Goal: Task Accomplishment & Management: Use online tool/utility

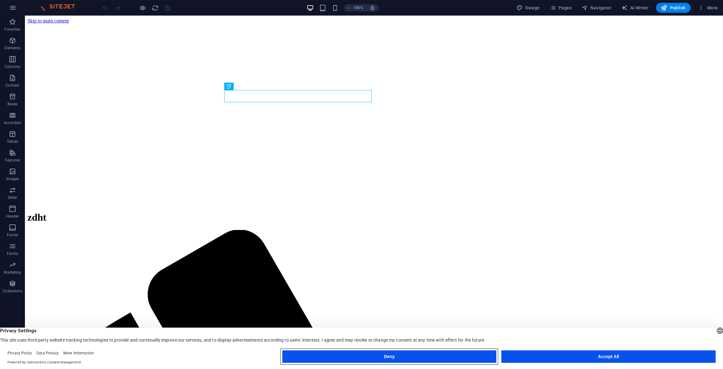
click at [435, 354] on button "Deny" at bounding box center [389, 357] width 214 height 12
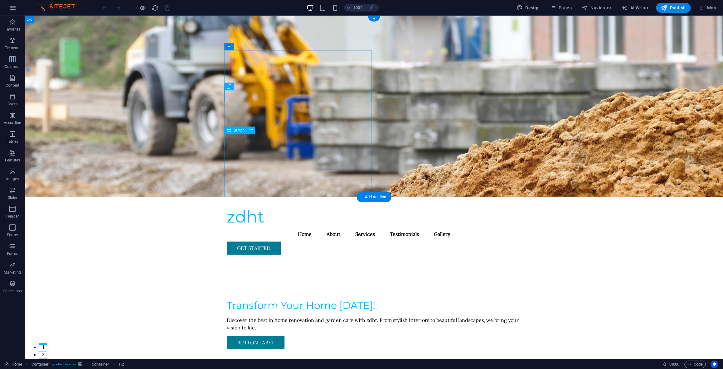
click at [267, 336] on div "Button label" at bounding box center [374, 342] width 295 height 13
click at [258, 336] on div "Button label" at bounding box center [374, 342] width 295 height 13
click at [243, 133] on div "Button" at bounding box center [235, 130] width 23 height 7
click at [251, 336] on div "Button label" at bounding box center [374, 342] width 295 height 13
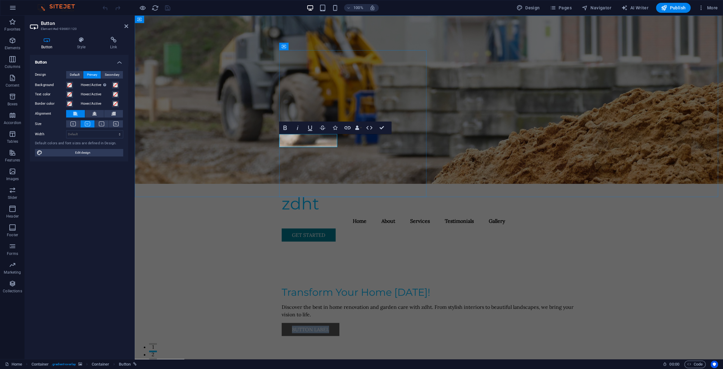
click at [303, 323] on link "Button label" at bounding box center [311, 329] width 58 height 13
click at [305, 323] on link "Button label" at bounding box center [311, 329] width 58 height 13
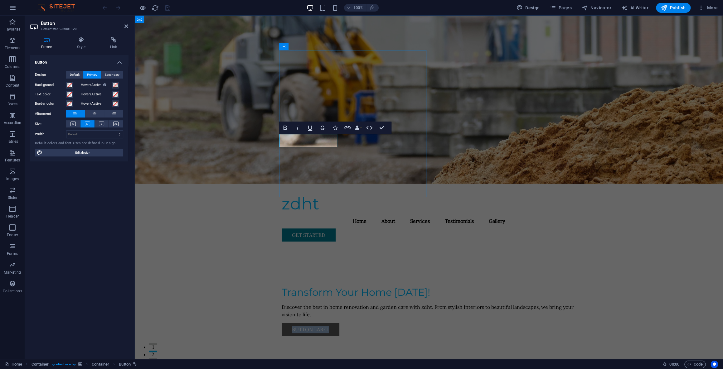
drag, startPoint x: 305, startPoint y: 140, endPoint x: 329, endPoint y: 139, distance: 24.0
click at [329, 323] on link "Button label" at bounding box center [311, 329] width 58 height 13
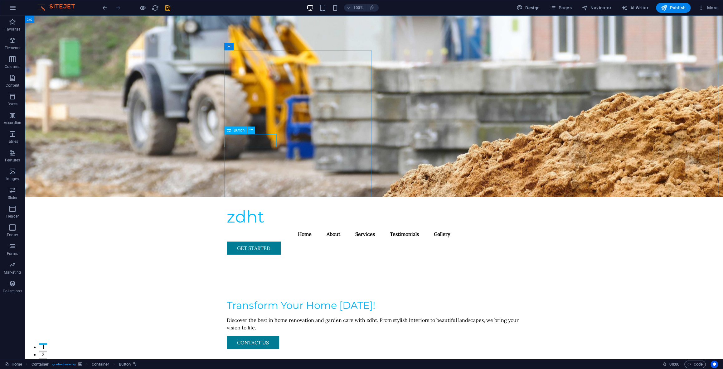
click at [255, 131] on div "Button" at bounding box center [241, 131] width 35 height 8
click at [251, 130] on icon at bounding box center [250, 130] width 3 height 7
click at [254, 130] on button at bounding box center [250, 130] width 7 height 7
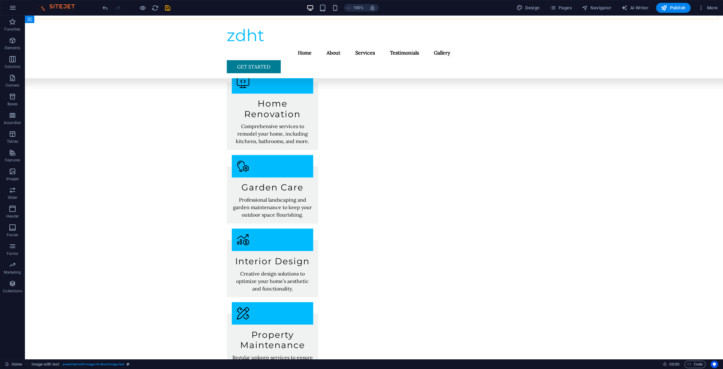
scroll to position [784, 0]
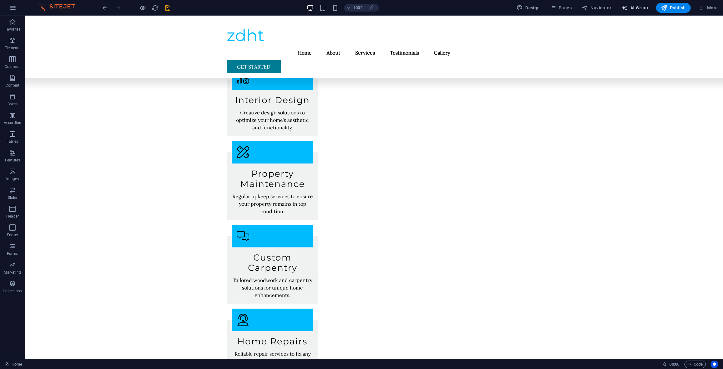
click at [642, 8] on span "AI Writer" at bounding box center [634, 8] width 27 height 6
select select "English"
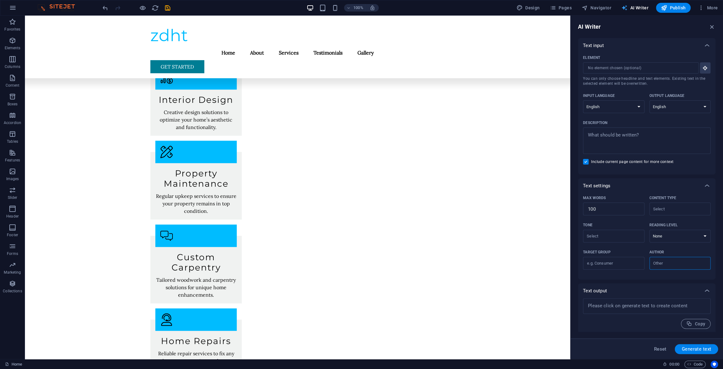
scroll to position [753, 0]
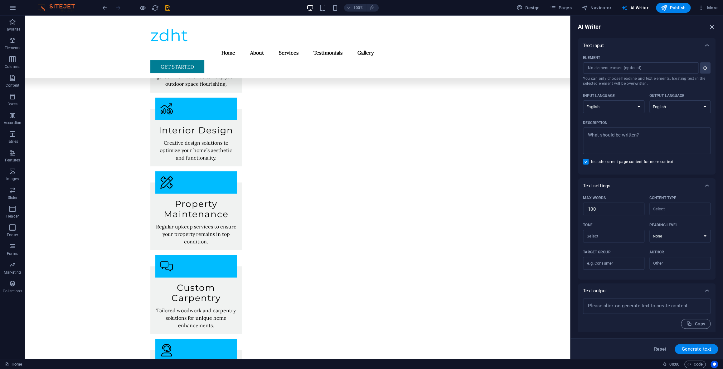
click at [713, 29] on icon "button" at bounding box center [712, 26] width 7 height 7
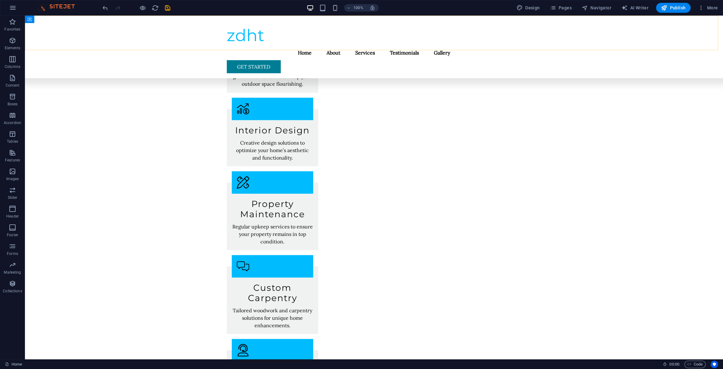
scroll to position [784, 0]
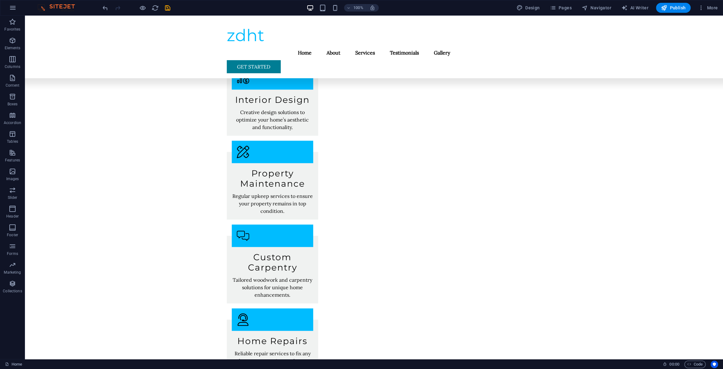
click at [329, 5] on div "100%" at bounding box center [343, 8] width 72 height 10
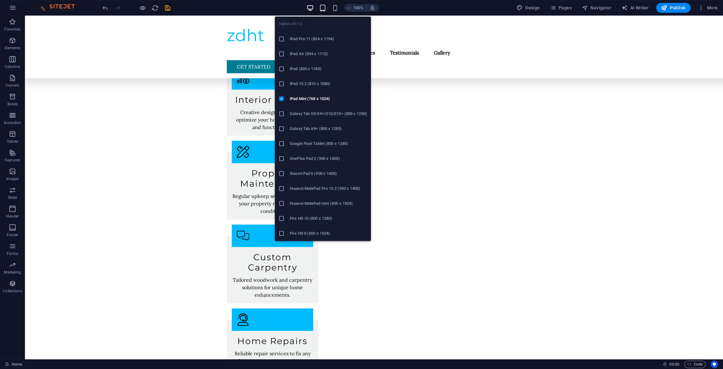
click at [324, 7] on icon "button" at bounding box center [322, 7] width 7 height 7
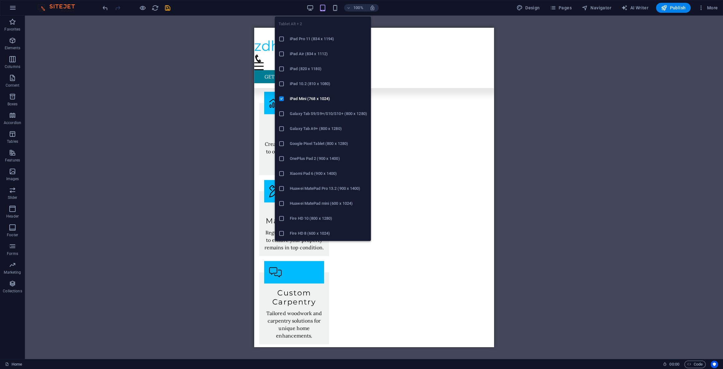
scroll to position [820, 0]
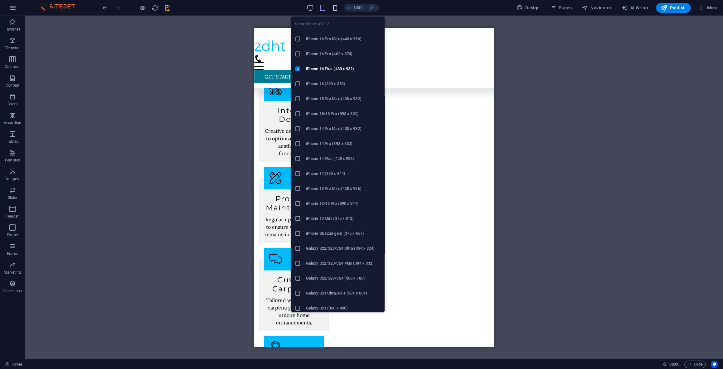
click at [332, 7] on icon "button" at bounding box center [335, 7] width 7 height 7
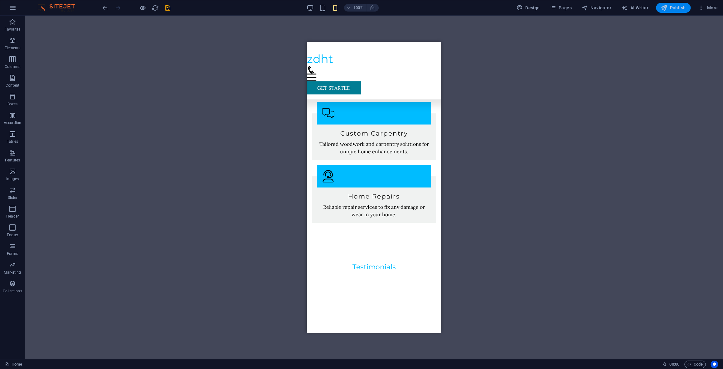
click at [672, 10] on span "Publish" at bounding box center [673, 8] width 25 height 6
checkbox input "false"
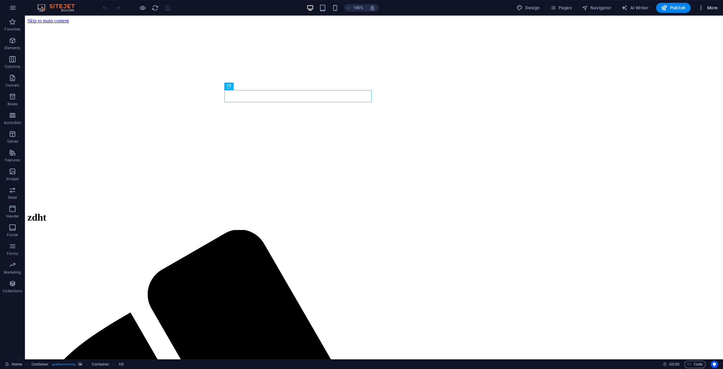
click at [707, 10] on span "More" at bounding box center [708, 8] width 20 height 6
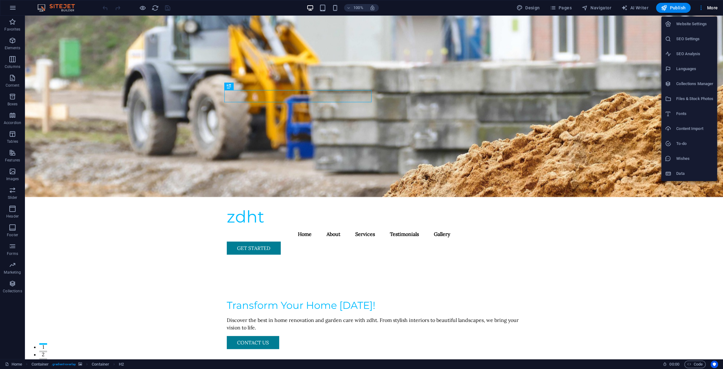
click at [702, 23] on h6 "Website Settings" at bounding box center [694, 23] width 37 height 7
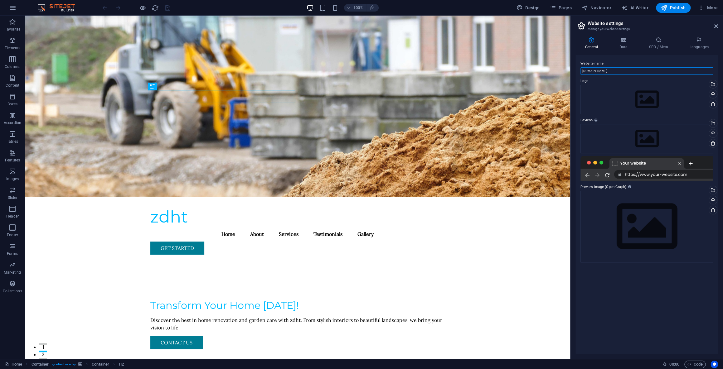
click at [617, 72] on input "zdhtco.com" at bounding box center [647, 70] width 133 height 7
click at [688, 48] on h4 "Languages" at bounding box center [699, 43] width 38 height 13
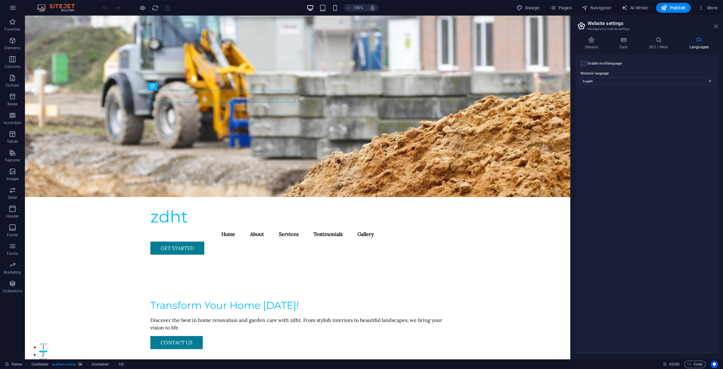
click at [714, 25] on icon at bounding box center [716, 26] width 4 height 5
